Goal: Task Accomplishment & Management: Use online tool/utility

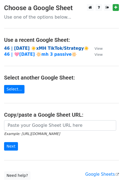
click at [41, 47] on strong "46 | [DATE] ☀️xMH TikTok/Strategy☀️" at bounding box center [46, 48] width 85 height 5
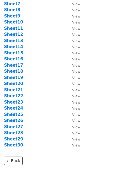
scroll to position [68, 0]
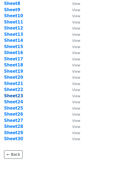
click at [13, 96] on strong "Sheet23" at bounding box center [13, 95] width 19 height 5
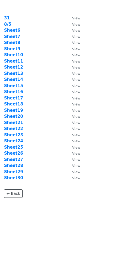
scroll to position [14, 0]
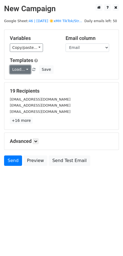
click at [22, 67] on link "Load..." at bounding box center [20, 69] width 21 height 8
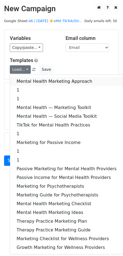
click at [48, 81] on link "Mental Health Marketing Approach" at bounding box center [66, 81] width 113 height 9
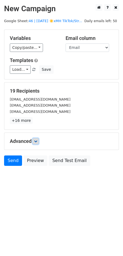
click at [37, 140] on icon at bounding box center [35, 141] width 3 height 3
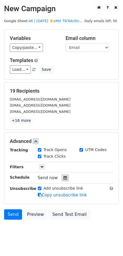
click at [64, 177] on icon at bounding box center [66, 178] width 4 height 4
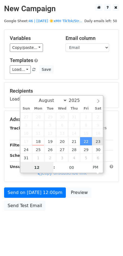
type input "2025-08-23 12:00"
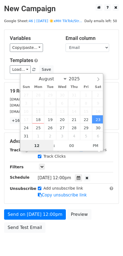
type input "8"
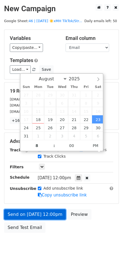
type input "2025-08-23 20:00"
click at [35, 209] on link "Send on Aug 23 at 12:00pm" at bounding box center [35, 214] width 62 height 10
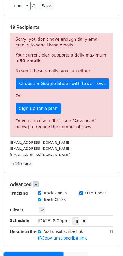
scroll to position [93, 0]
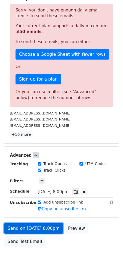
click at [36, 228] on link "Send on Aug 23 at 8:00pm" at bounding box center [33, 228] width 59 height 10
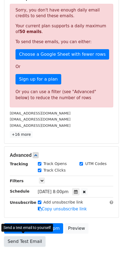
click at [17, 237] on link "Send Test Email" at bounding box center [25, 241] width 42 height 10
